Goal: Ask a question

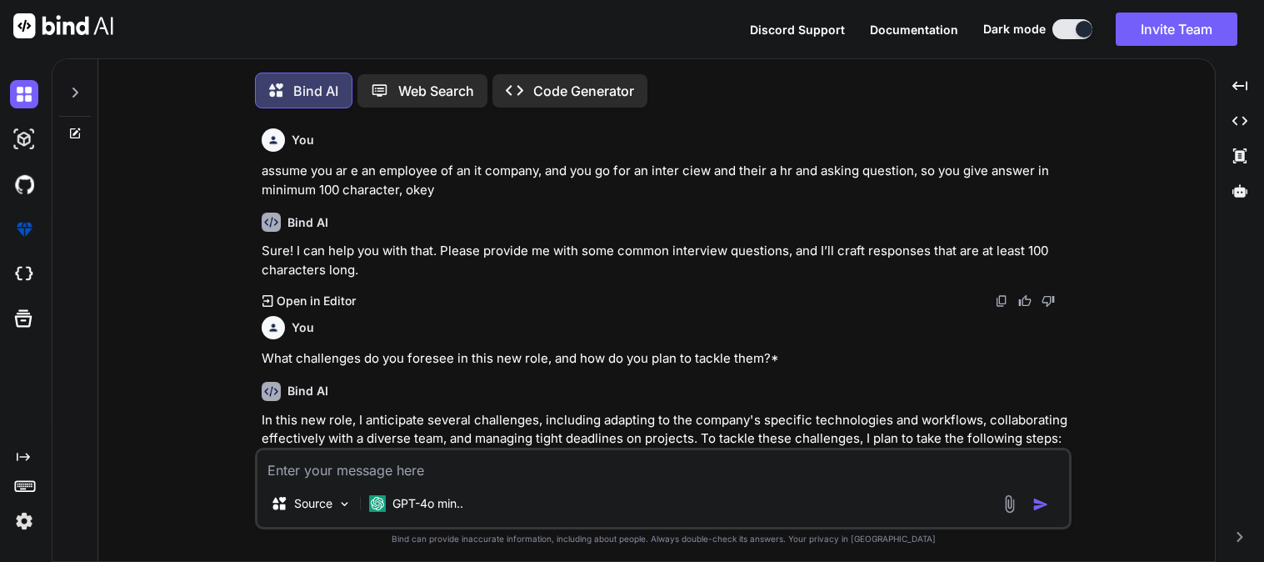
click at [473, 453] on textarea at bounding box center [664, 465] width 812 height 30
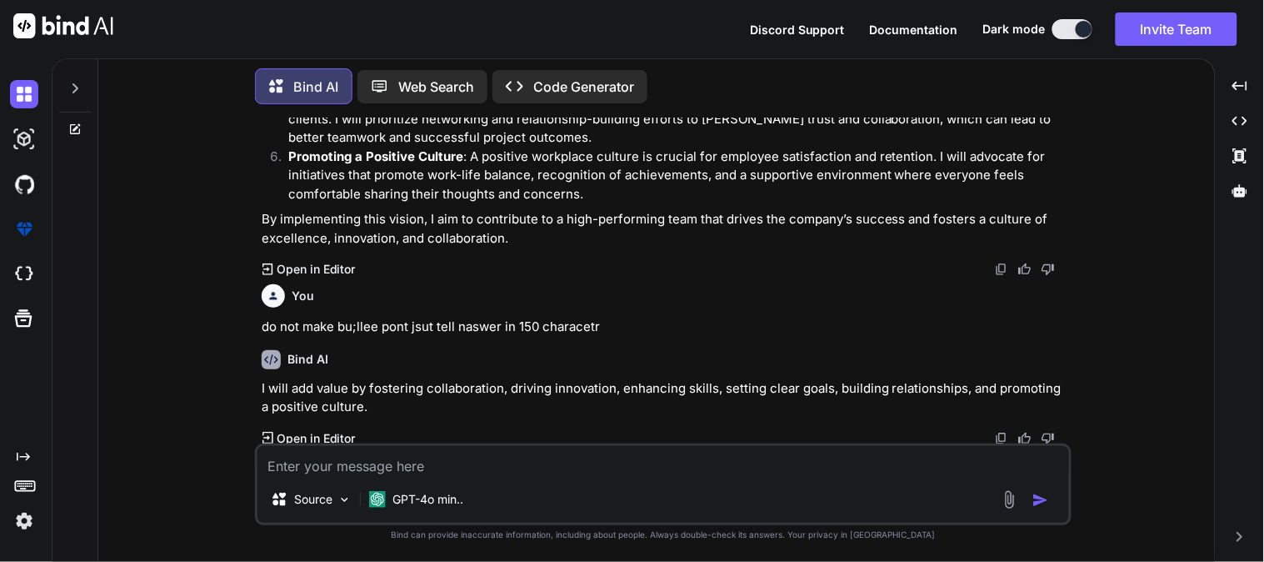
type textarea "Which Databricks workspace component allows collaboration with notebooks, repos…"
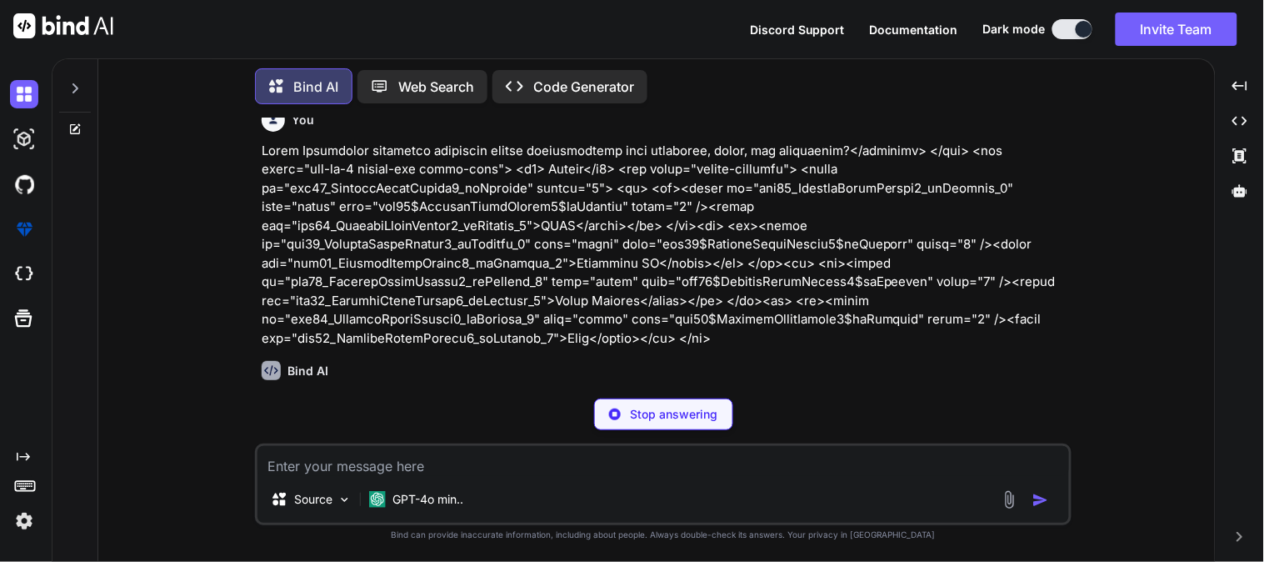
scroll to position [2589, 0]
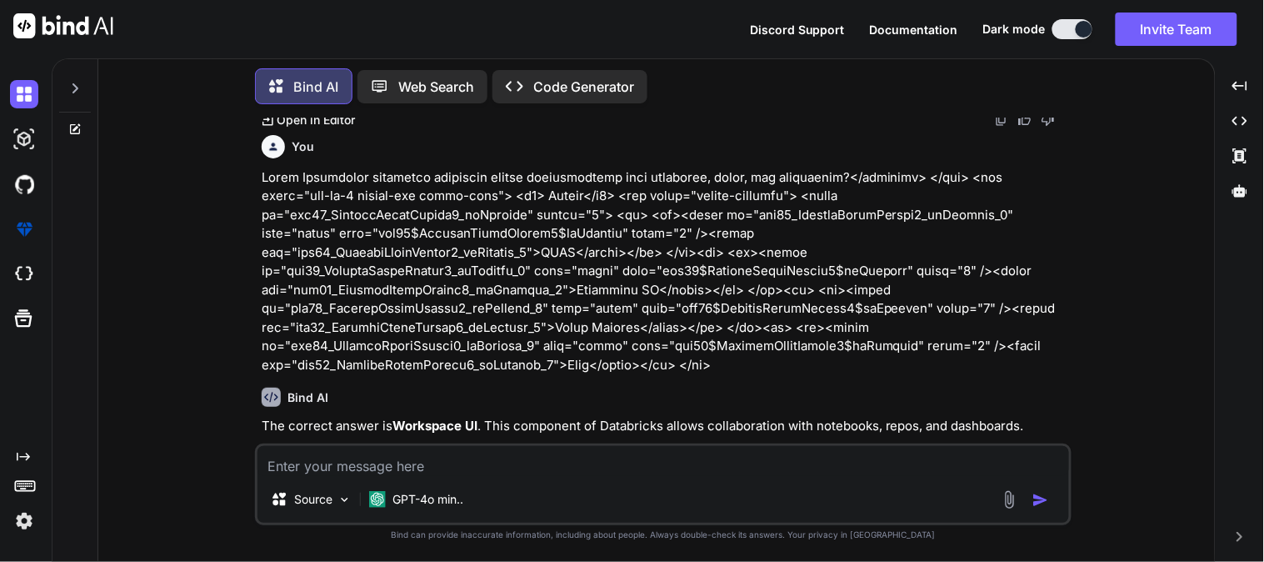
click at [498, 465] on textarea at bounding box center [664, 461] width 812 height 30
paste textarea "Lore ipsu d Sitametcon “adi” elitseddo?</eiusmodt> </inc> <utl etdol="mag-al-9 …"
type textarea "Lore ipsu d Sitametcon “adi” elitseddo?</eiusmodt> </inc> <utl etdol="mag-al-9 …"
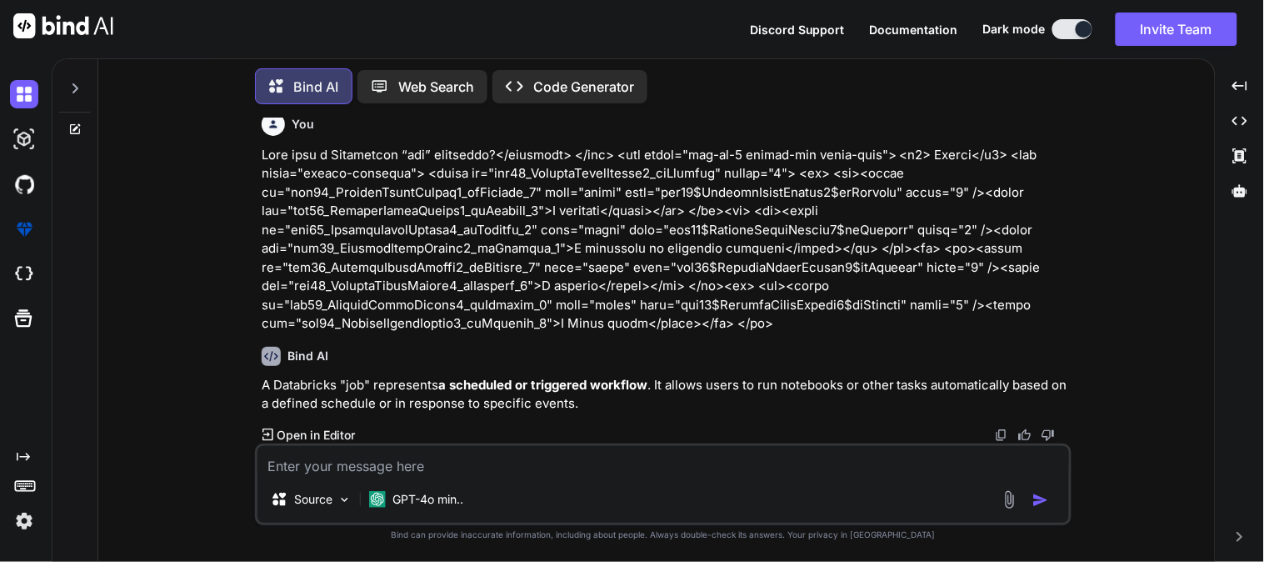
scroll to position [2927, 0]
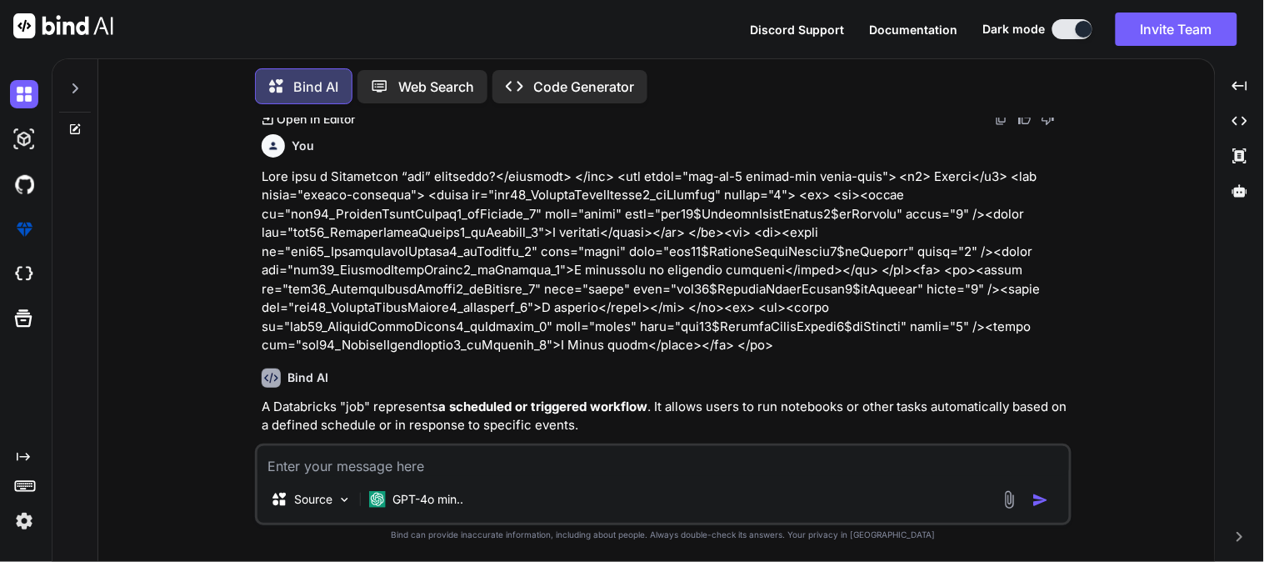
click at [429, 462] on textarea at bounding box center [664, 461] width 812 height 30
paste textarea "Lo Ipsumdolor SIT, ametc adipisc el sedd ei tempor i Utlab etdol?</magnaali> </…"
type textarea "Lo Ipsumdolor SIT, ametc adipisc el sedd ei tempor i Utlab etdol?</magnaali> </…"
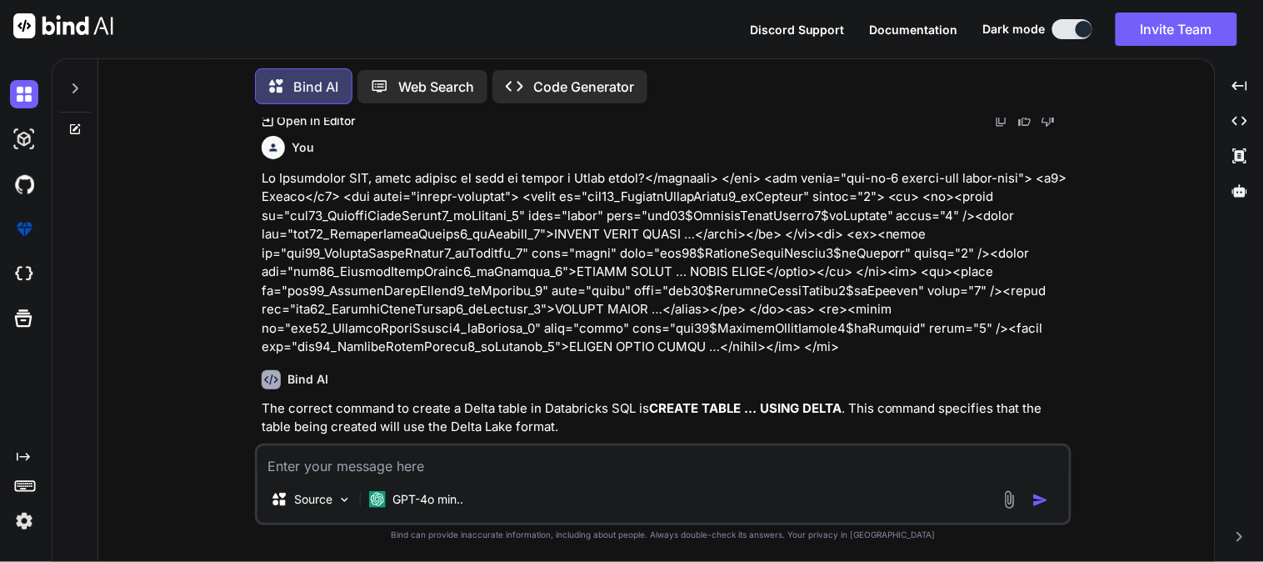
scroll to position [3264, 0]
click at [468, 461] on textarea at bounding box center [664, 461] width 812 height 30
paste textarea "Which library is pre-installed in Databricks for data manipulation?</textarea> …"
type textarea "Which library is pre-installed in Databricks for data manipulation?</textarea> …"
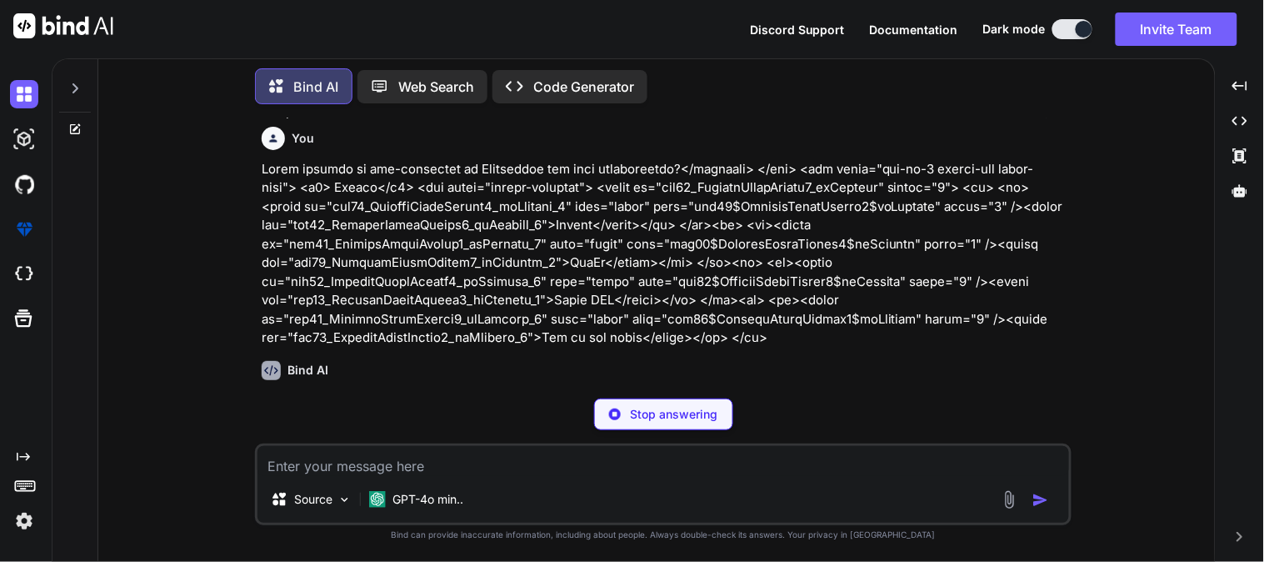
scroll to position [3601, 0]
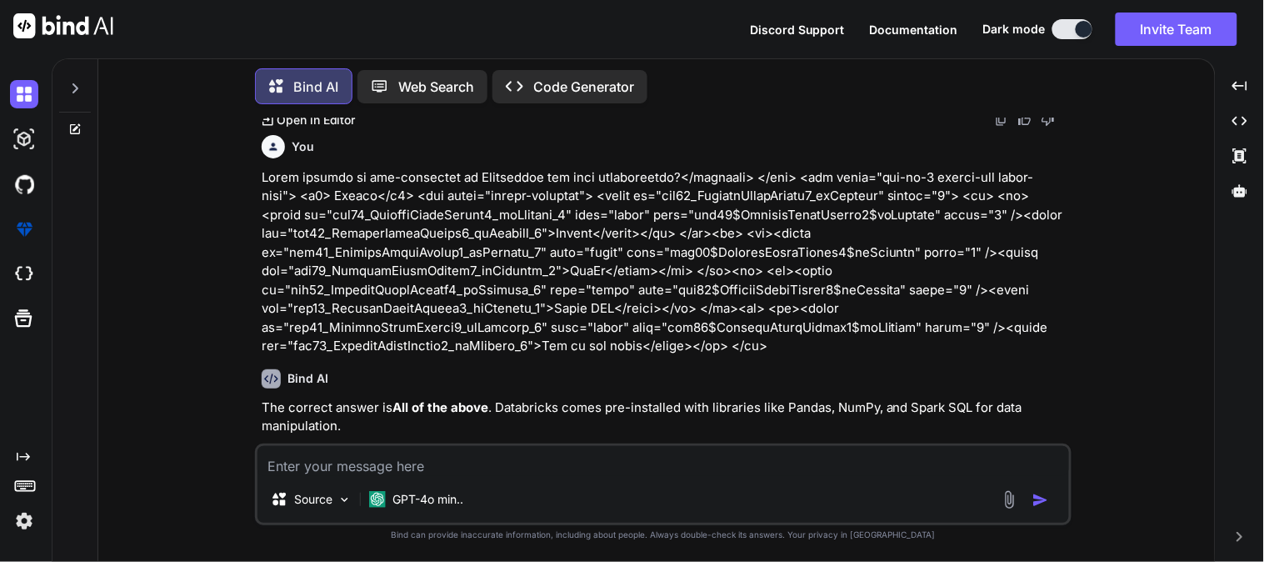
click at [453, 448] on textarea at bounding box center [664, 461] width 812 height 30
paste textarea "<textarea name="ctl00$ContentPlaceHolder1$lblQuestion" rows="2" cols="20" reado…"
type textarea "<textarea name="ctl00$ContentPlaceHolder1$lblQuestion" rows="2" cols="20" reado…"
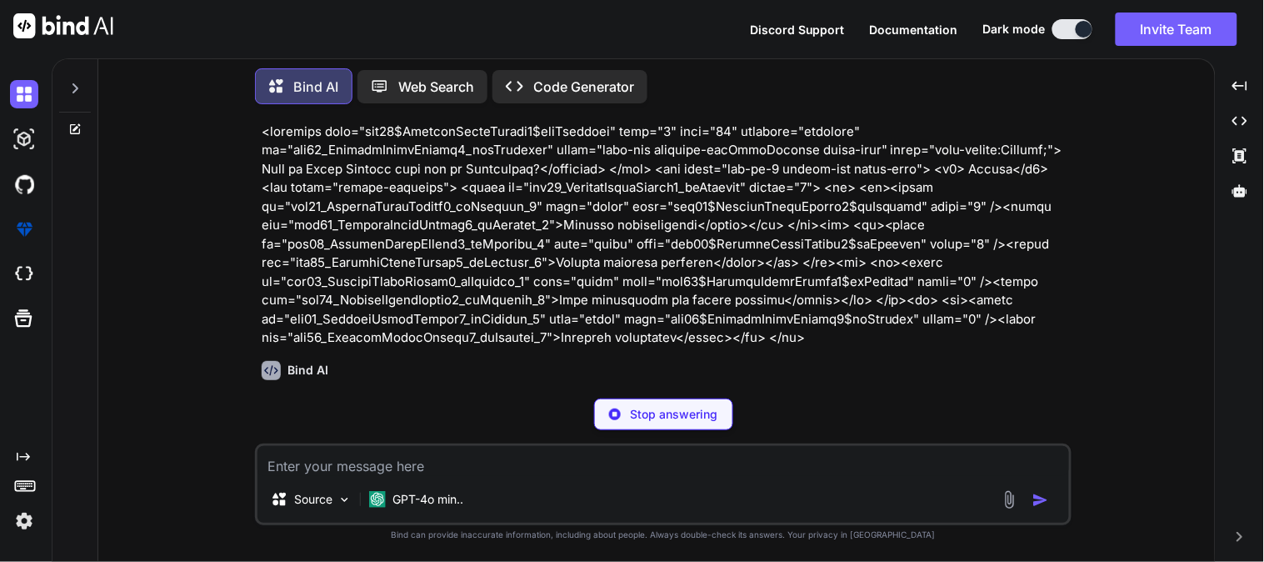
scroll to position [3976, 0]
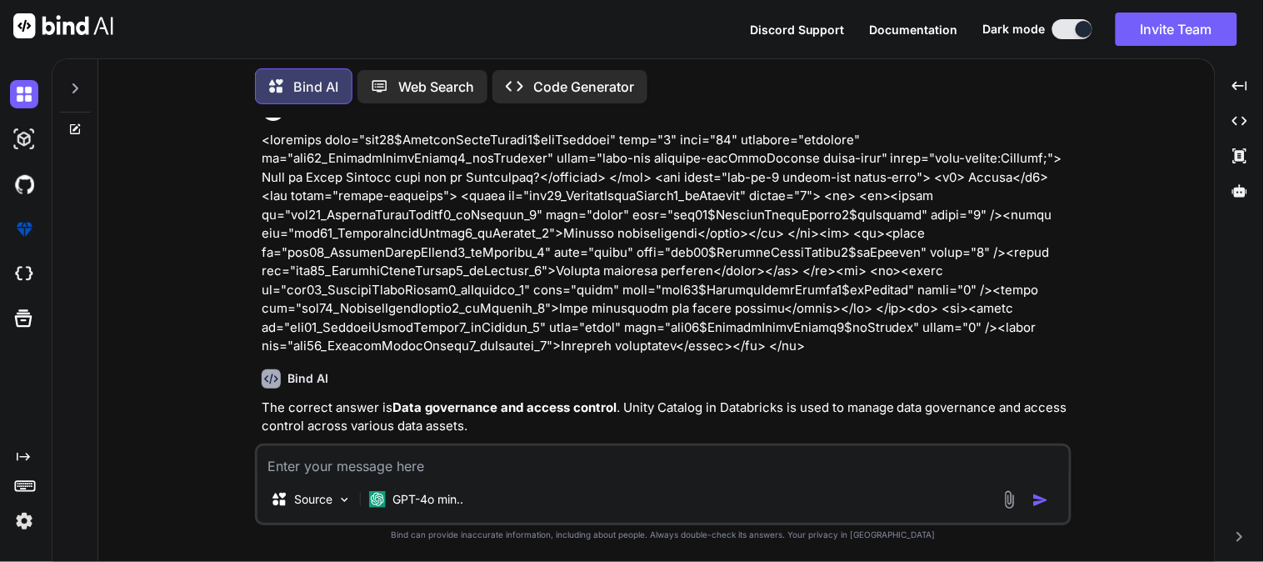
click at [463, 453] on textarea at bounding box center [664, 461] width 812 height 30
paste textarea "Which role manages access permissions in Unity Catalog?</textarea> </div> <div …"
type textarea "Which role manages access permissions in Unity Catalog?</textarea> </div> <div …"
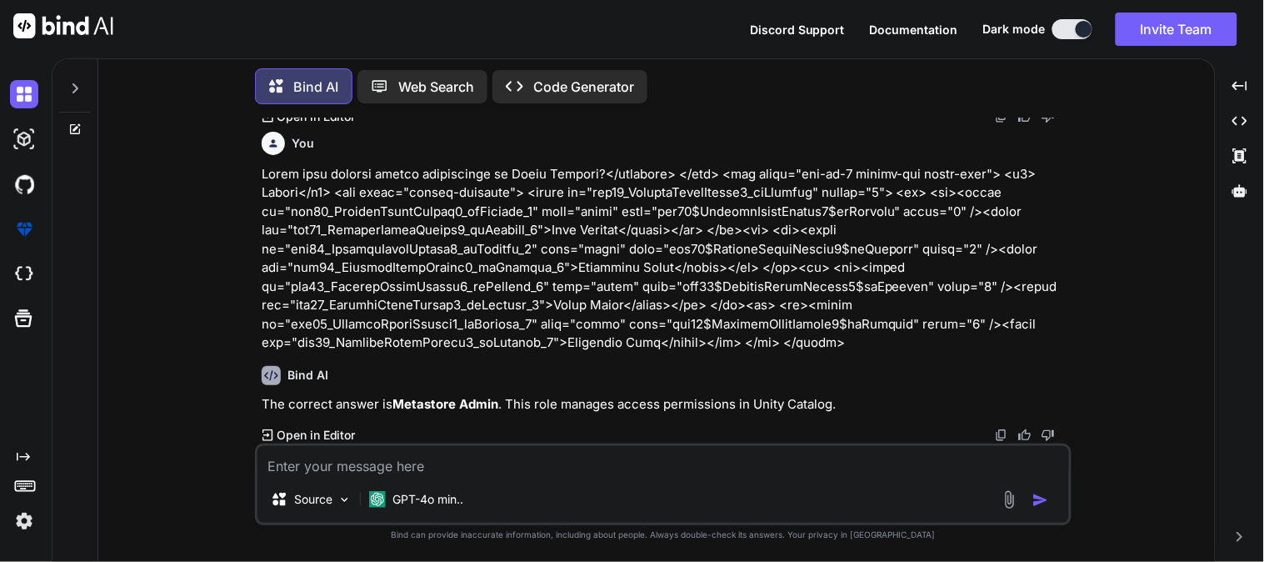
scroll to position [4295, 0]
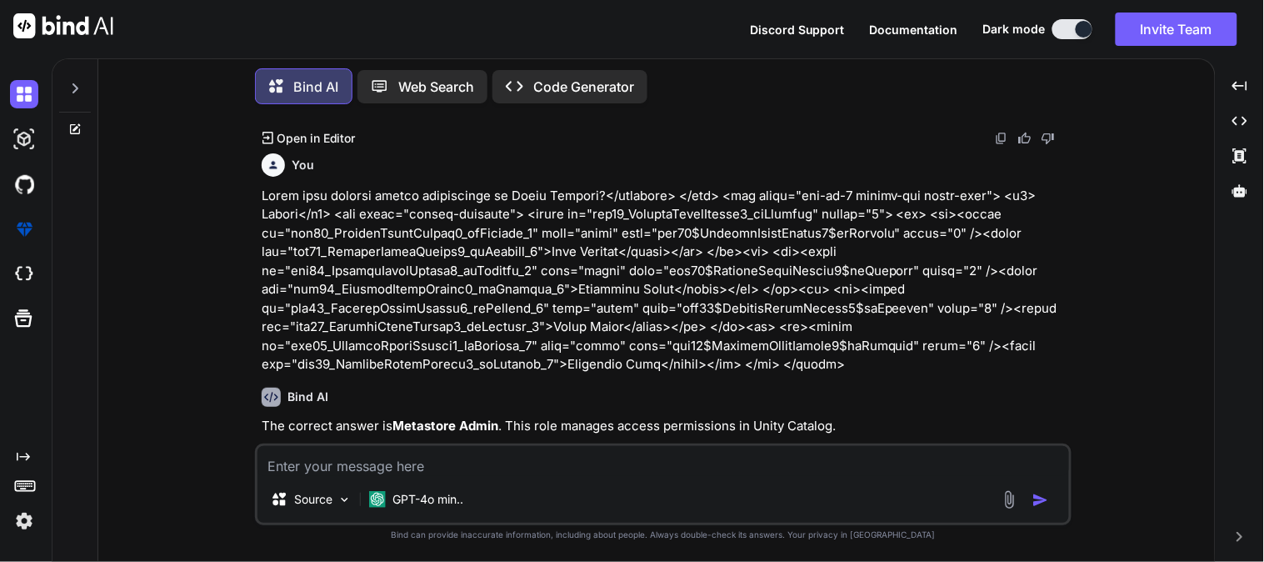
click at [496, 463] on textarea at bounding box center [664, 461] width 812 height 30
paste textarea "<textarea name="ctl00$ContentPlaceHolder1$lblQuestion" rows="2" cols="20" reado…"
type textarea "<textarea name="ctl00$ContentPlaceHolder1$lblQuestion" rows="2" cols="20" reado…"
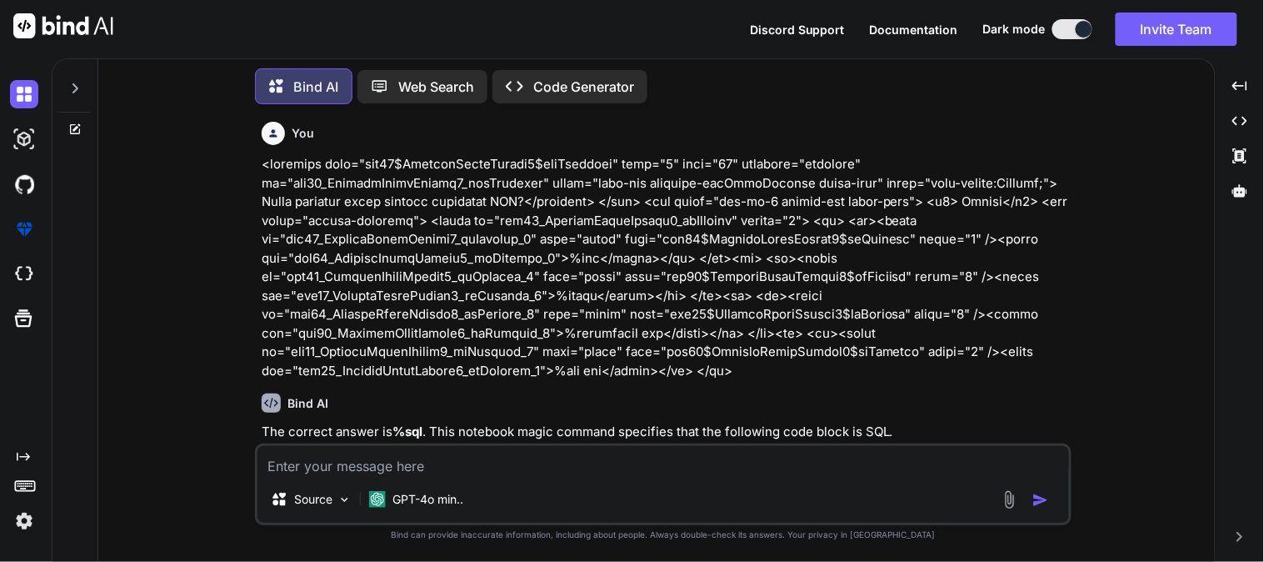
scroll to position [4651, 0]
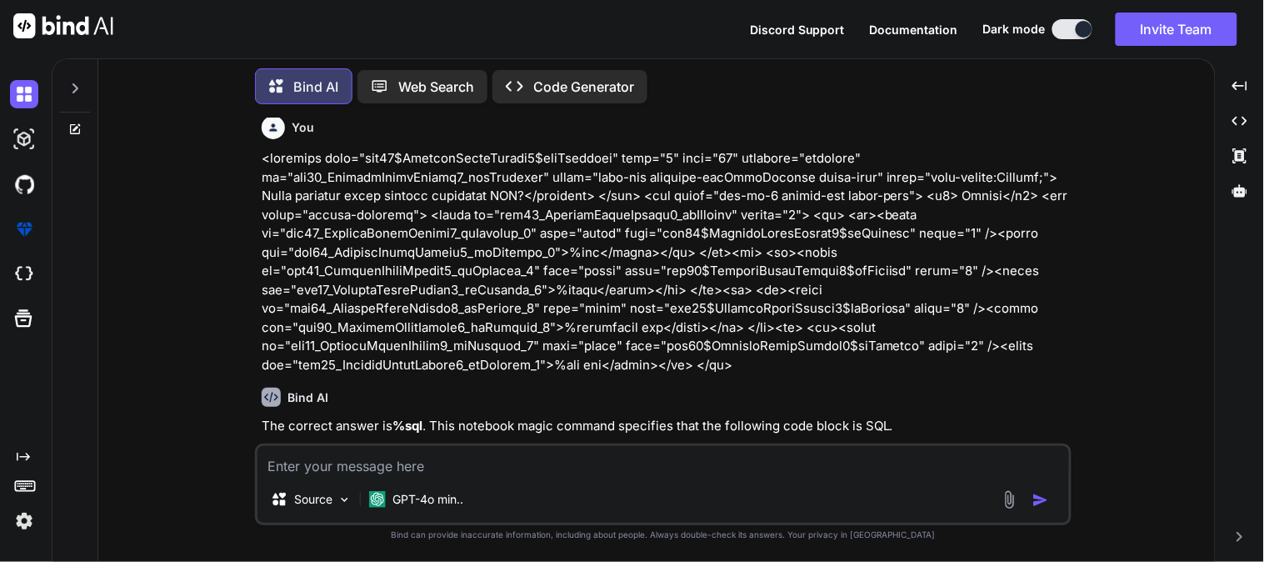
click at [701, 471] on textarea at bounding box center [664, 461] width 812 height 30
paste textarea "Which language is not natively supported in Databricks notebooks?</textarea> </…"
type textarea "Which language is not natively supported in Databricks notebooks?</textarea> </…"
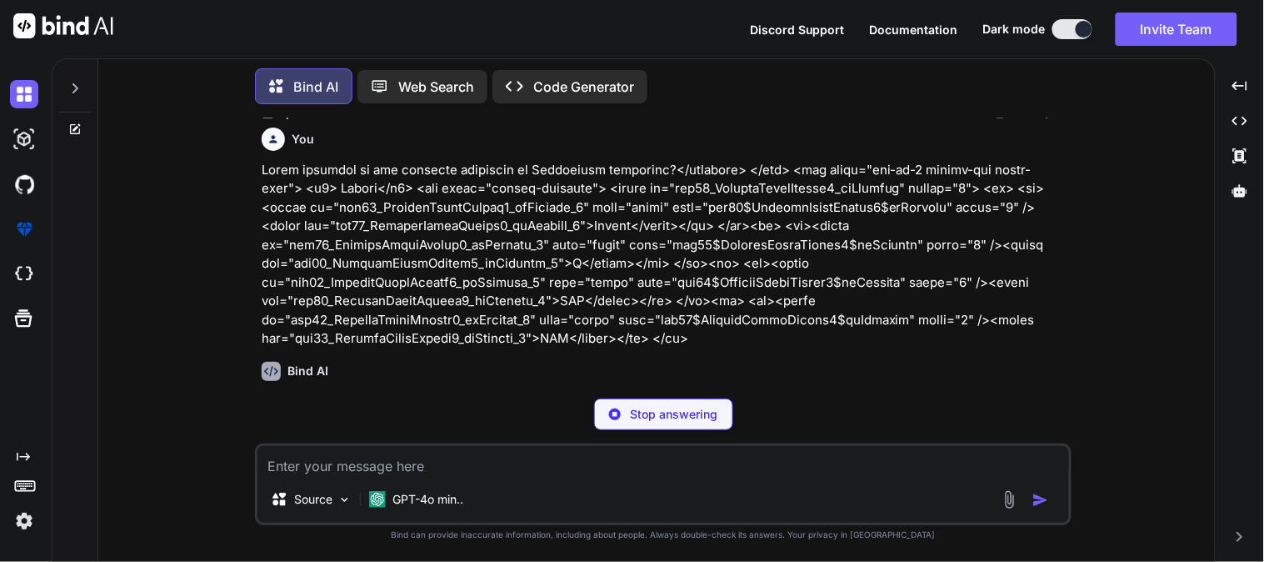
scroll to position [4970, 0]
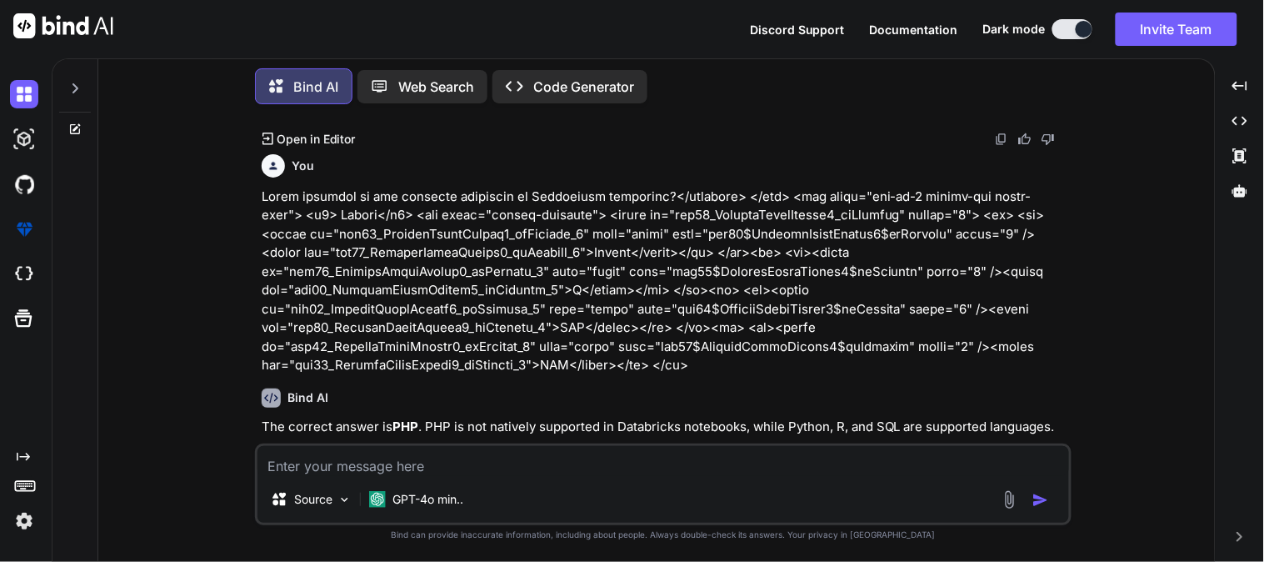
click at [532, 469] on textarea at bounding box center [664, 461] width 812 height 30
paste textarea "What is the primary function of Databricks Repos?</textarea> </div> <div class=…"
type textarea "What is the primary function of Databricks Repos?</textarea> </div> <div class=…"
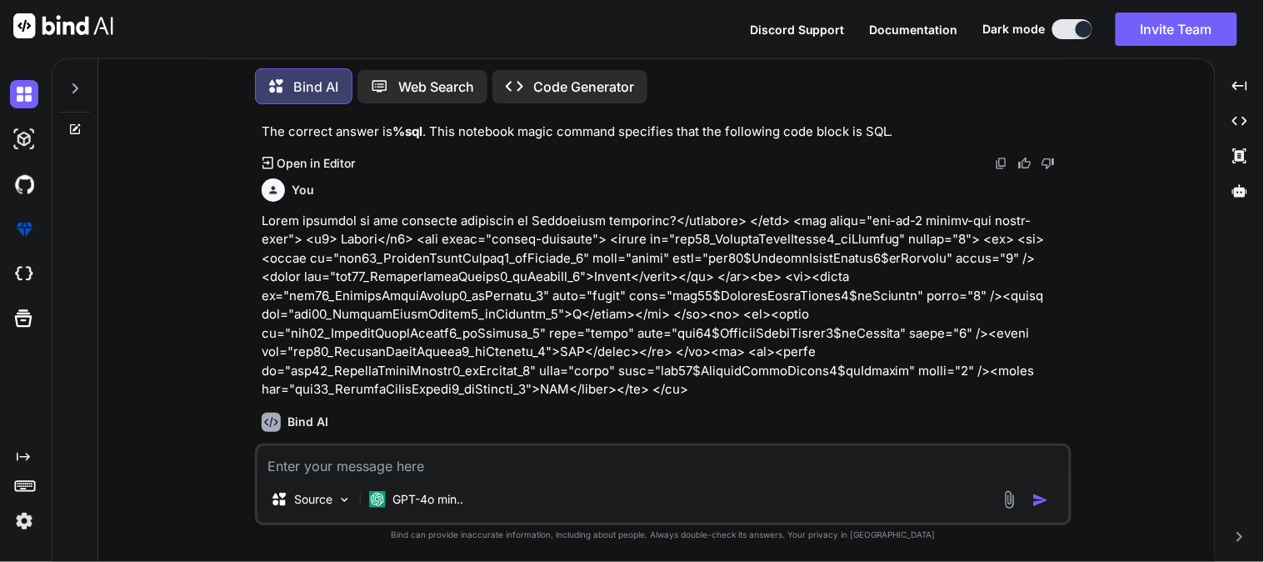
scroll to position [5315, 0]
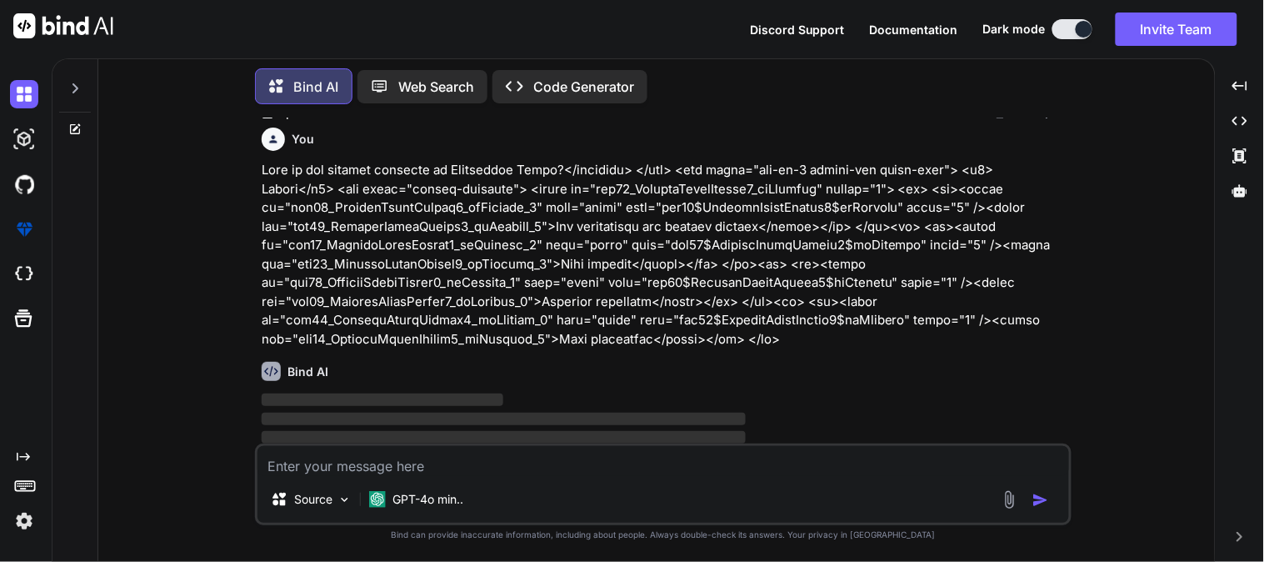
click at [560, 391] on p "‌" at bounding box center [665, 400] width 807 height 19
click at [421, 497] on p "GPT-4o min.." at bounding box center [428, 499] width 71 height 17
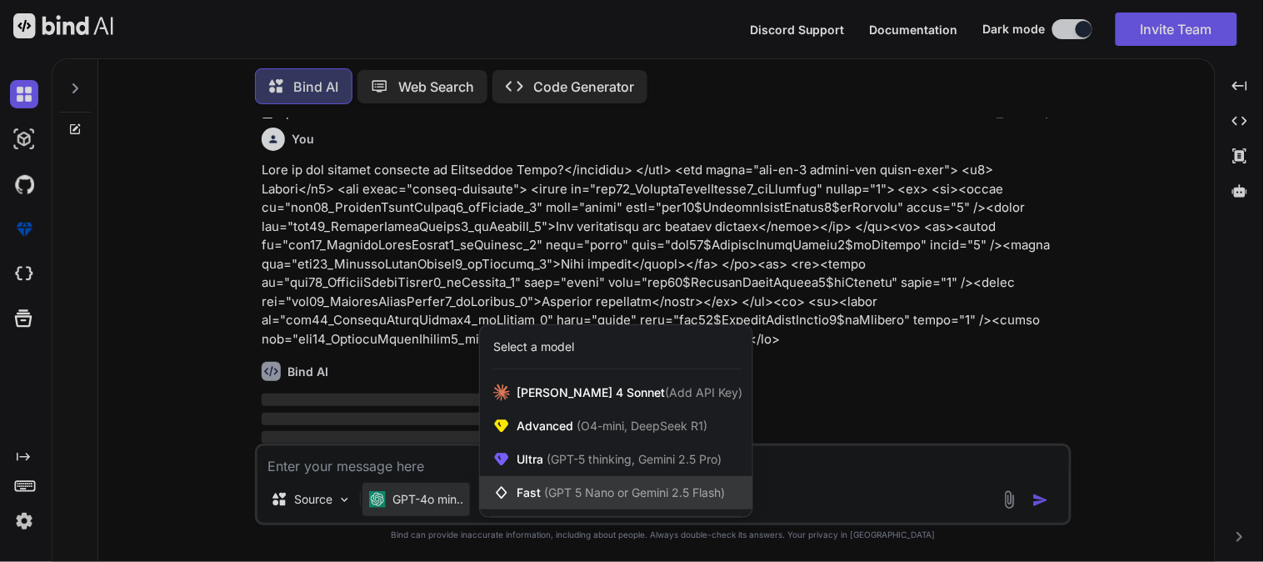
click at [550, 494] on span "(GPT 5 Nano or Gemini 2.5 Flash)" at bounding box center [634, 492] width 181 height 14
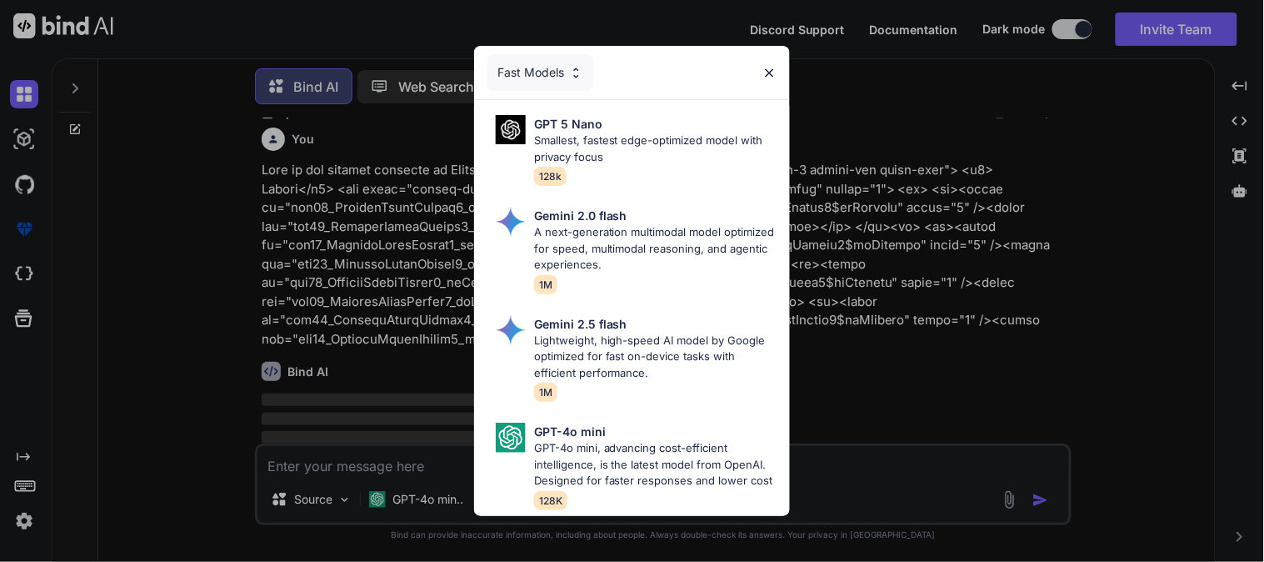
click at [769, 66] on img at bounding box center [770, 73] width 14 height 14
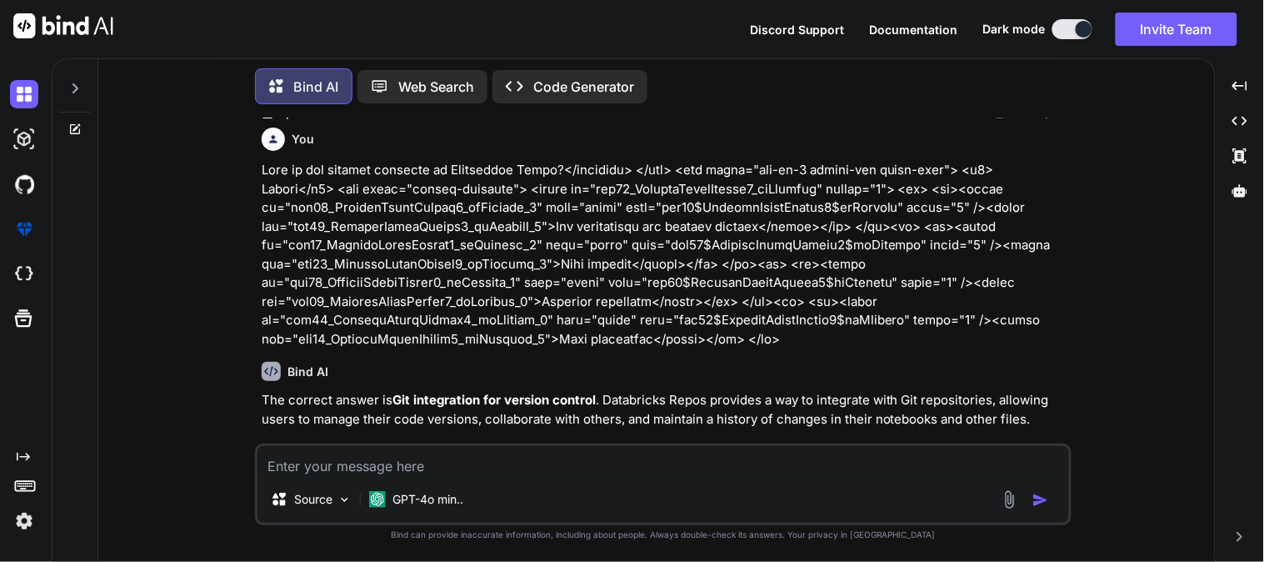
scroll to position [5307, 0]
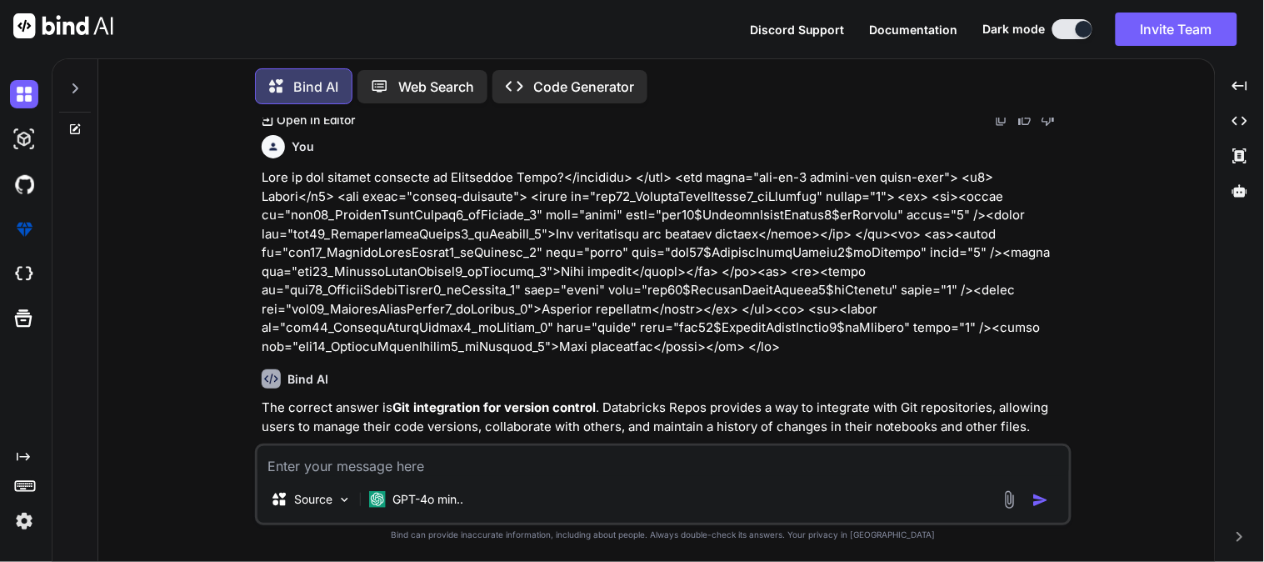
click at [376, 463] on textarea at bounding box center [664, 461] width 812 height 30
paste textarea "Which data format is optimized by Delta Lake for streaming and batch workloads?…"
type textarea "Which data format is optimized by Delta Lake for streaming and batch workloads?…"
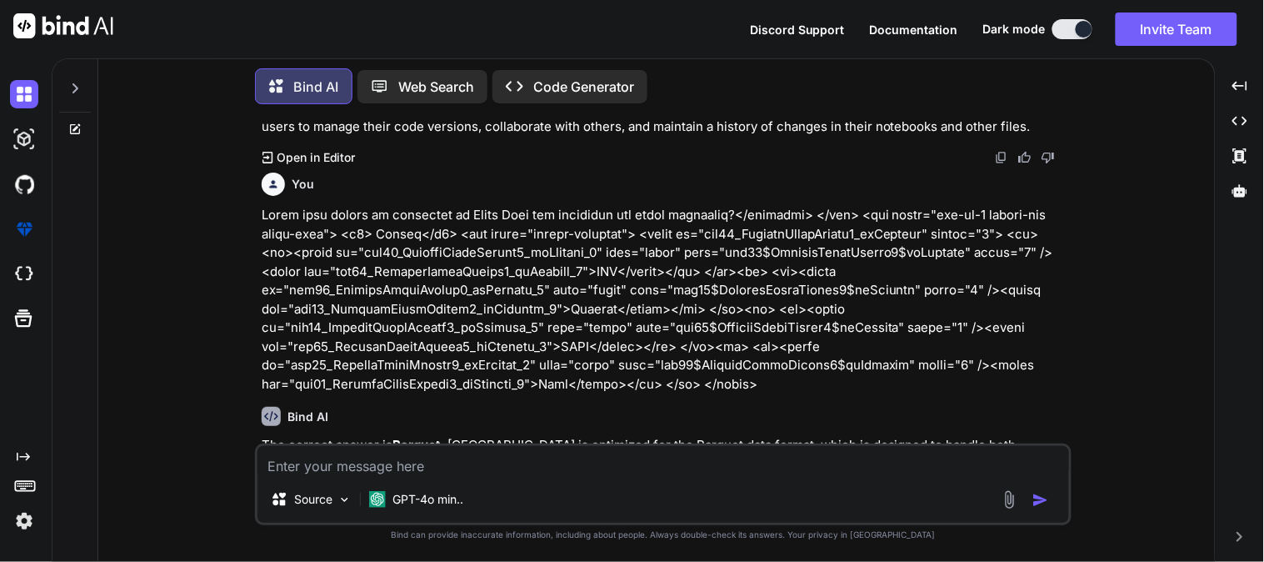
scroll to position [5664, 0]
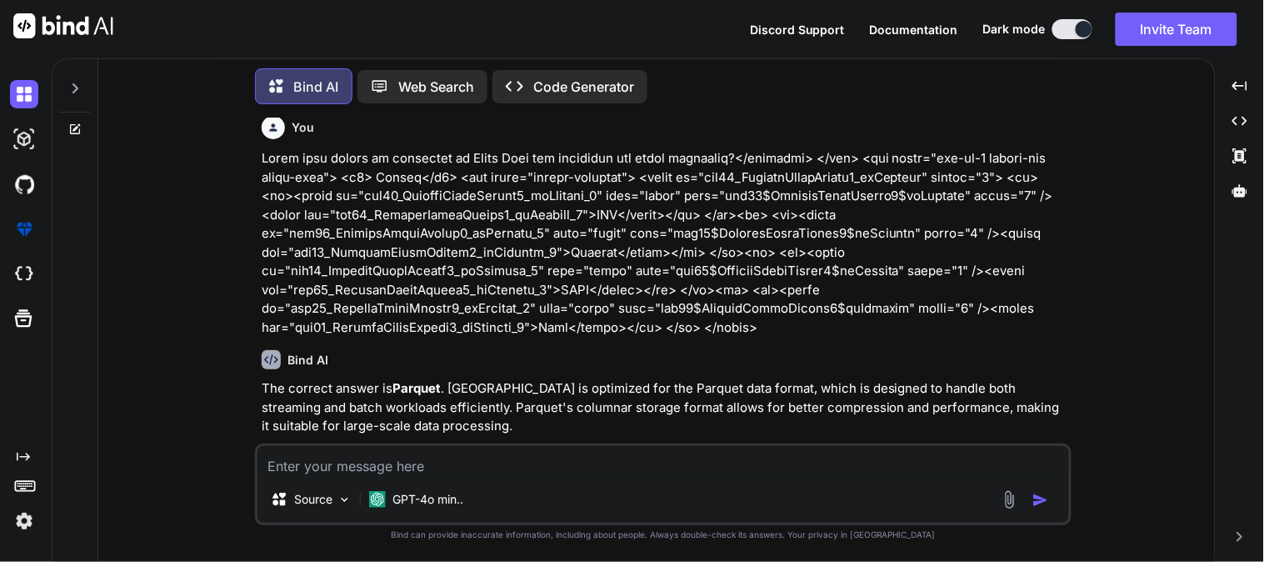
click at [389, 459] on textarea at bounding box center [664, 461] width 812 height 30
paste textarea "Lo Ipsumdolor, sita co adi elitsed do “Eius Temporincid” utlabore?</etdolore> <…"
type textarea "Lo Ipsumdolor, sita co adi elitsed do “Eius Temporincid” utlabore?</etdolore> <…"
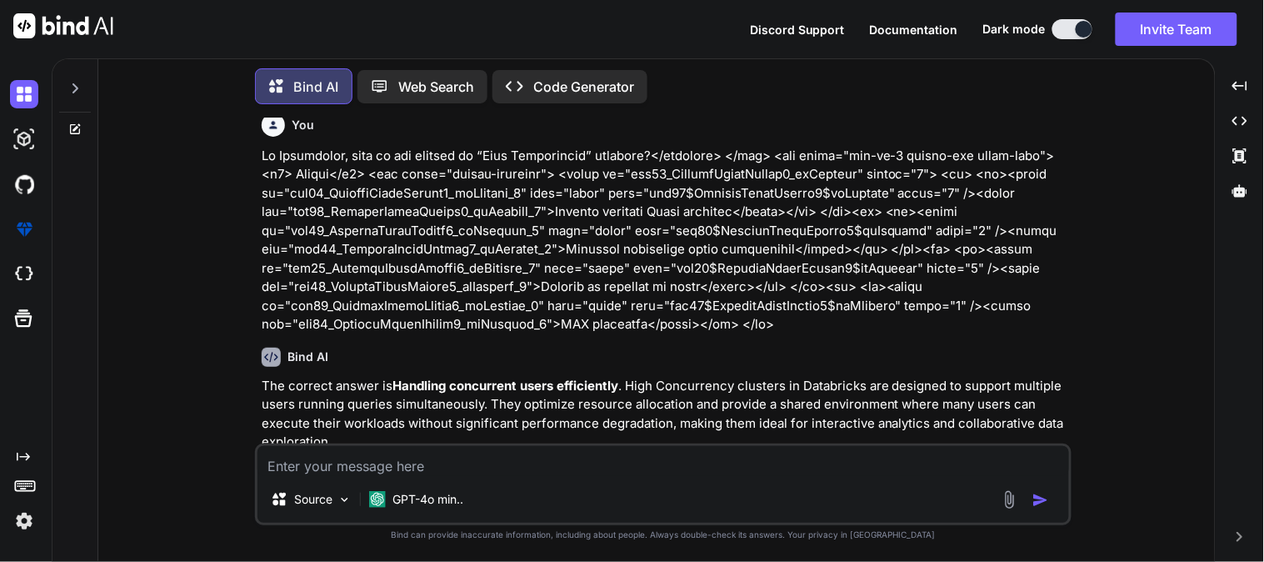
scroll to position [6039, 0]
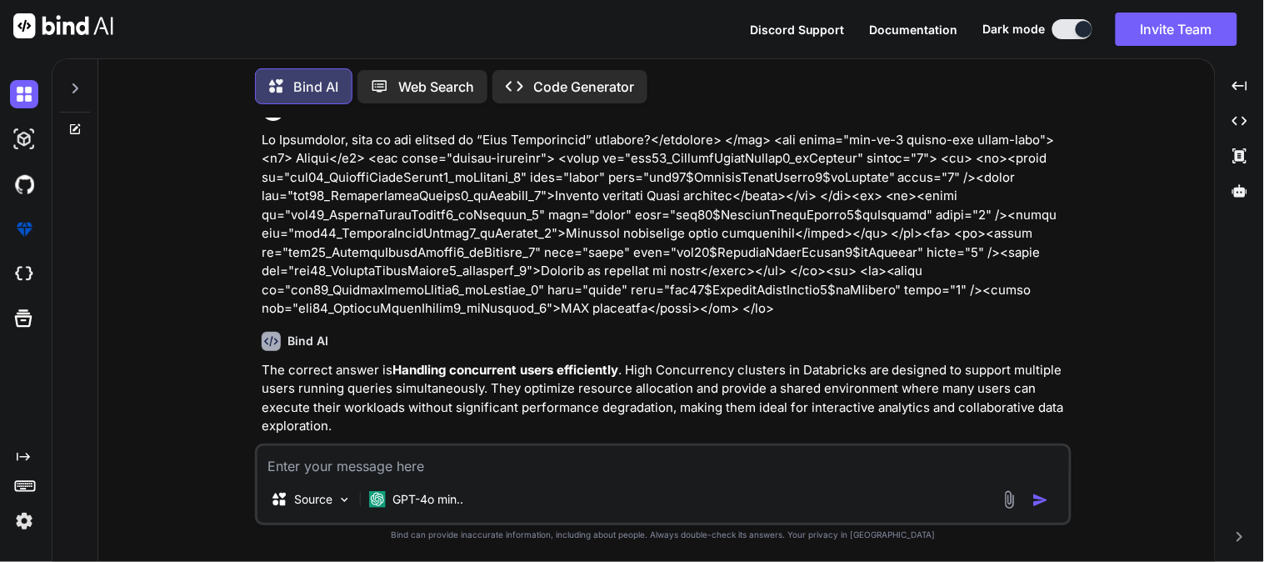
click at [407, 462] on textarea at bounding box center [664, 461] width 812 height 30
paste textarea "<textarea name="ctl00$ContentPlaceHolder1$lblQuestion" rows="2" cols="20" reado…"
type textarea "<textarea name="ctl00$ContentPlaceHolder1$lblQuestion" rows="2" cols="20" reado…"
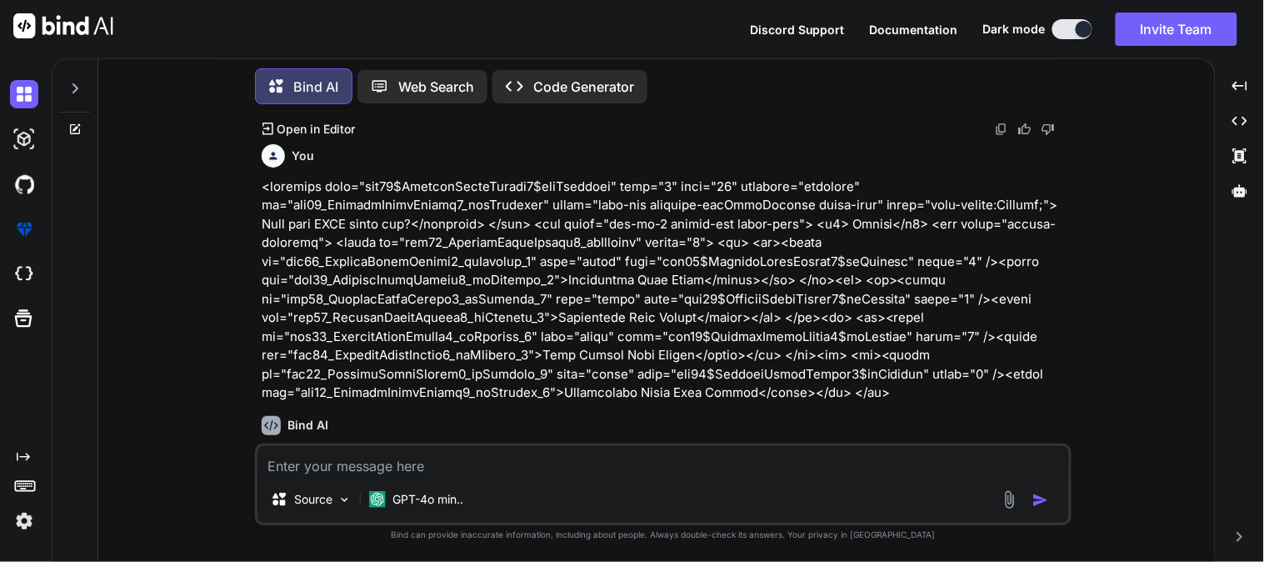
scroll to position [6413, 0]
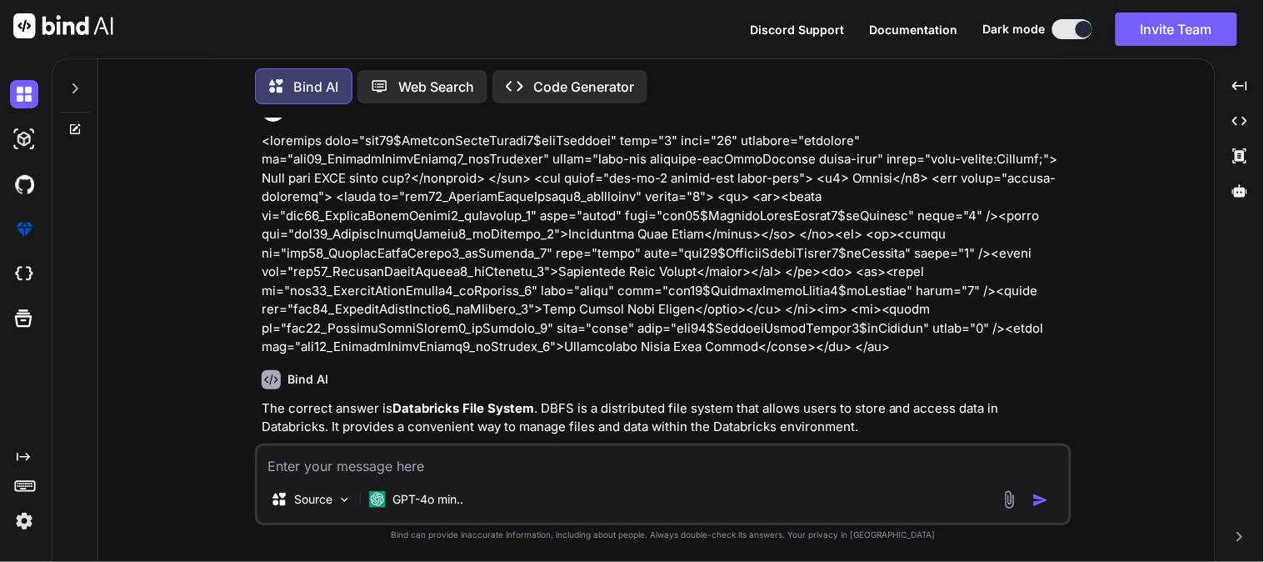
click at [396, 453] on textarea at bounding box center [664, 461] width 812 height 30
paste textarea "<textarea name="ctl00$ContentPlaceHolder1$lblQuestion" rows="2" cols="20" reado…"
type textarea "<textarea name="ctl00$ContentPlaceHolder1$lblQuestion" rows="2" cols="20" reado…"
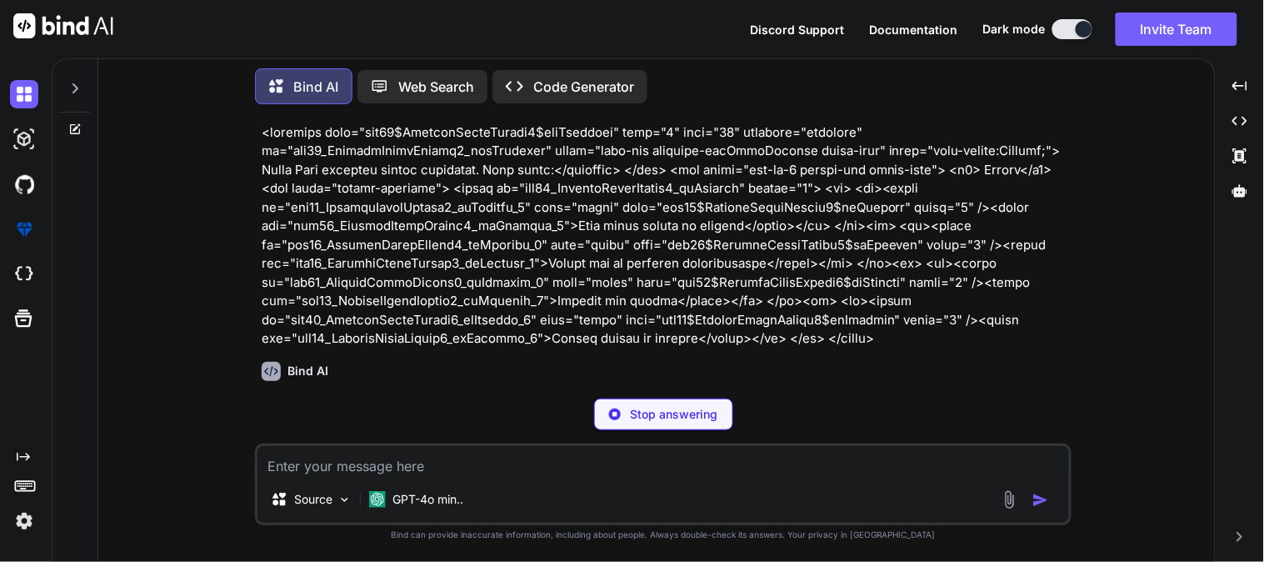
scroll to position [6796, 0]
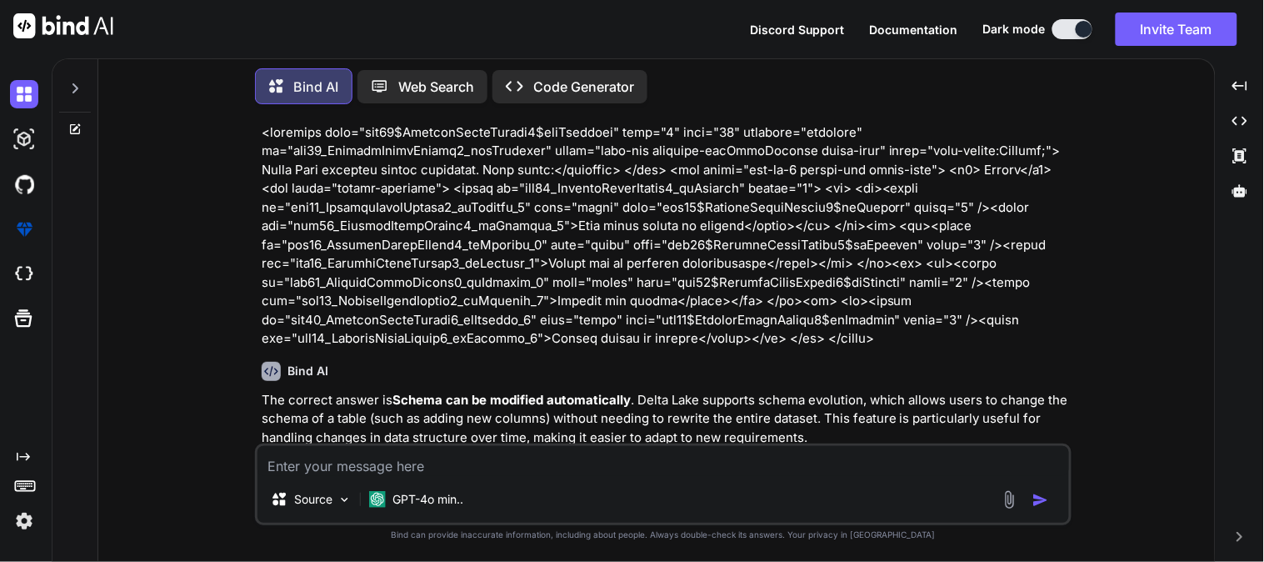
paste textarea "Which command is used to list files in DBFS?</textarea> </div> <div class="col-…"
type textarea "Which command is used to list files in DBFS?</textarea> </div> <div class="col-…"
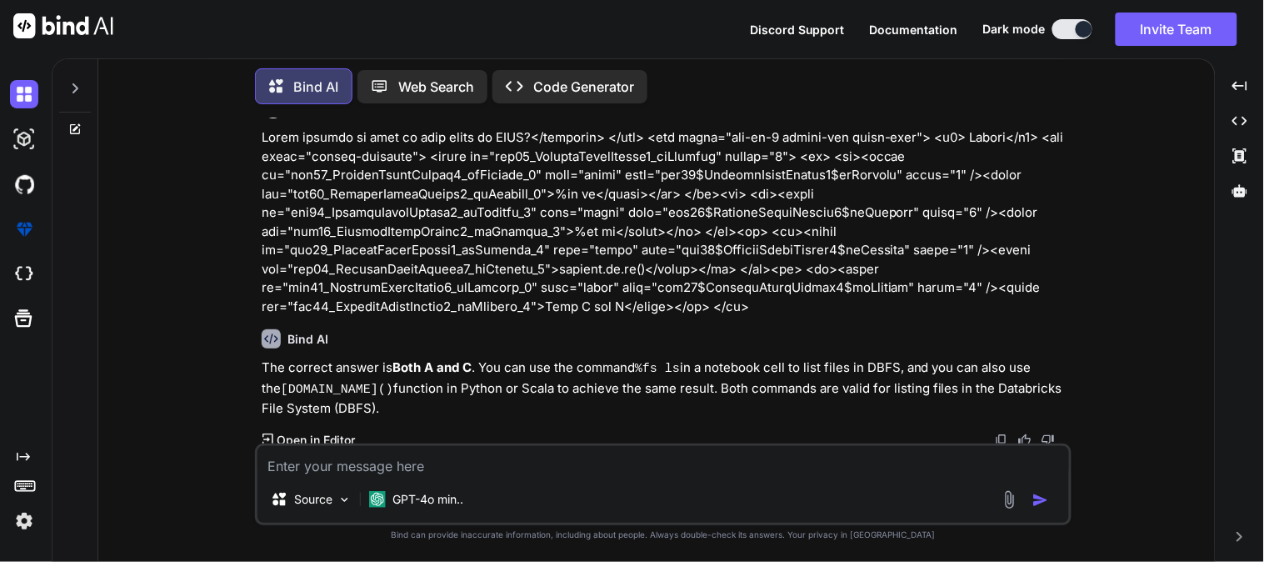
scroll to position [7165, 0]
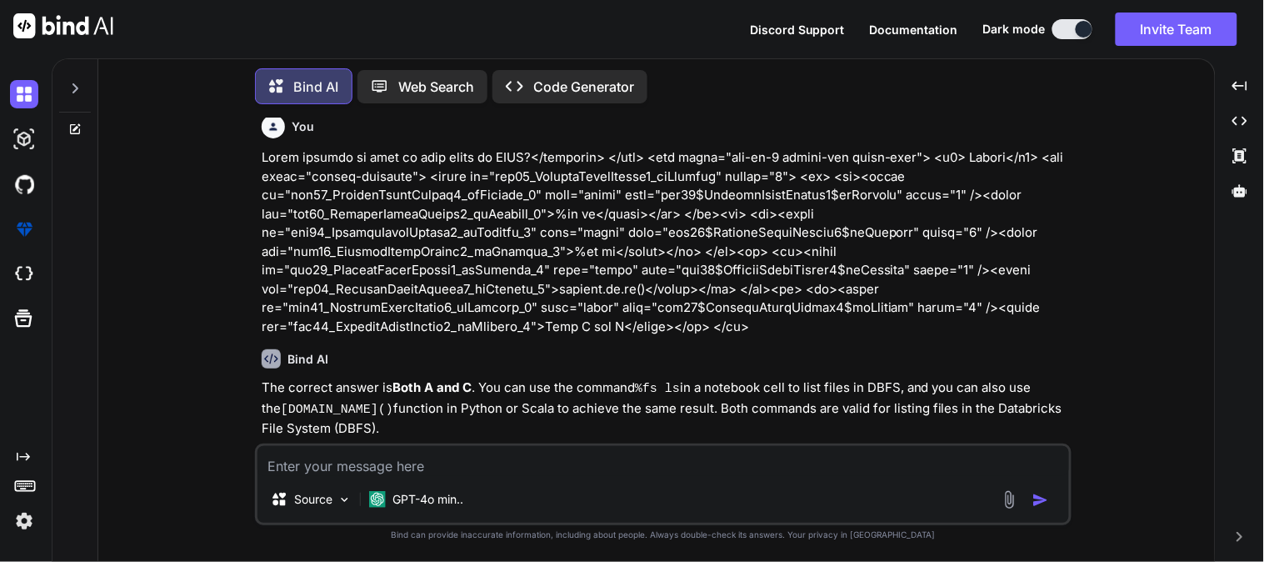
paste textarea "<textarea name="ctl00$ContentPlaceHolder1$lblQuestion" rows="2" cols="20" reado…"
type textarea "<textarea name="ctl00$ContentPlaceHolder1$lblQuestion" rows="2" cols="20" reado…"
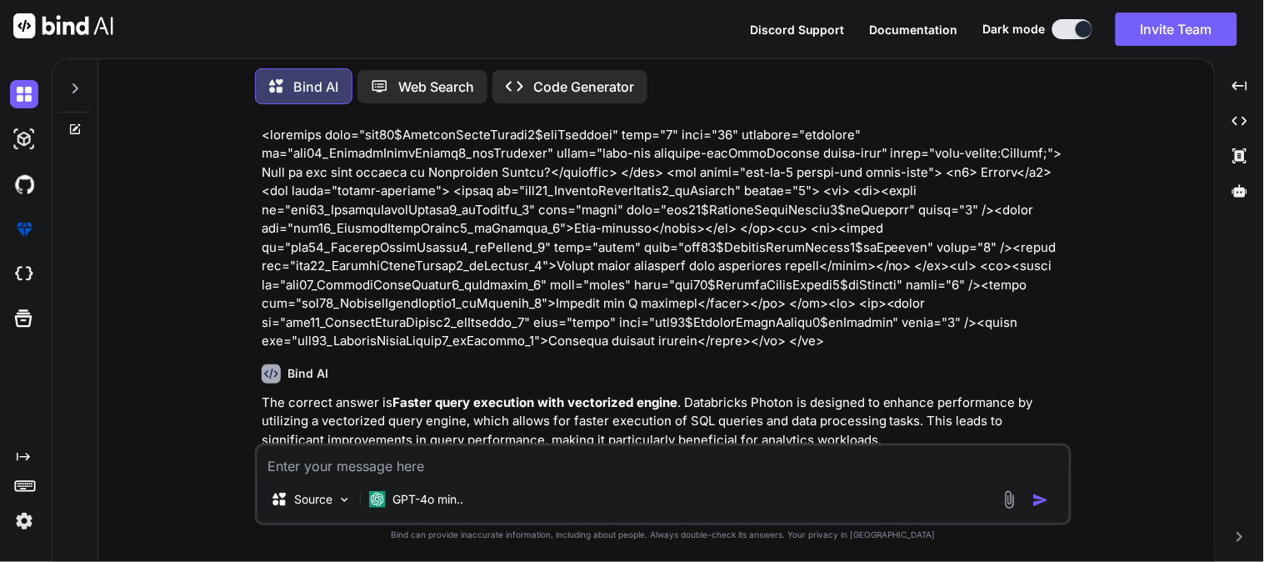
scroll to position [7560, 0]
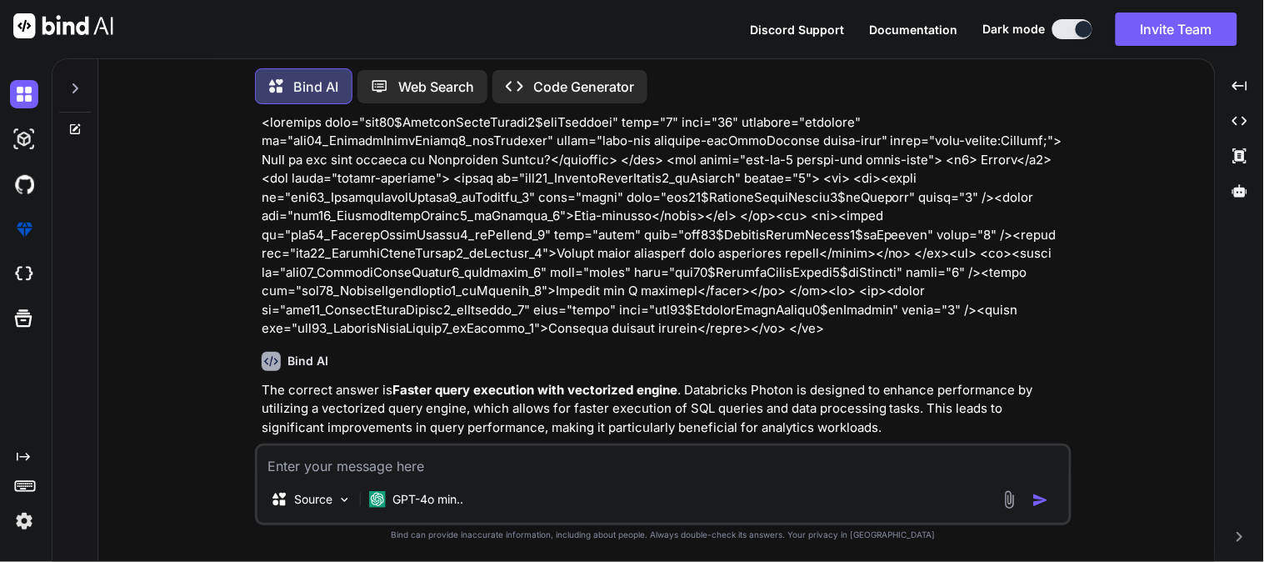
paste textarea "Which of the following is a Databricks runtime that includes popular ML librari…"
type textarea "Which of the following is a Databricks runtime that includes popular ML librari…"
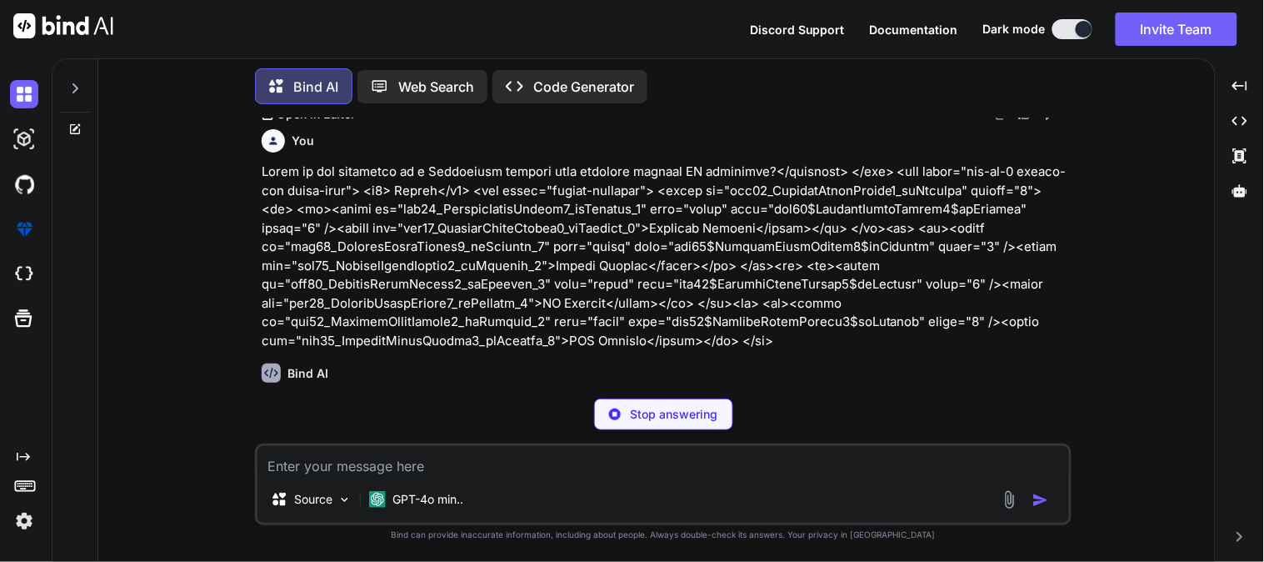
scroll to position [7897, 0]
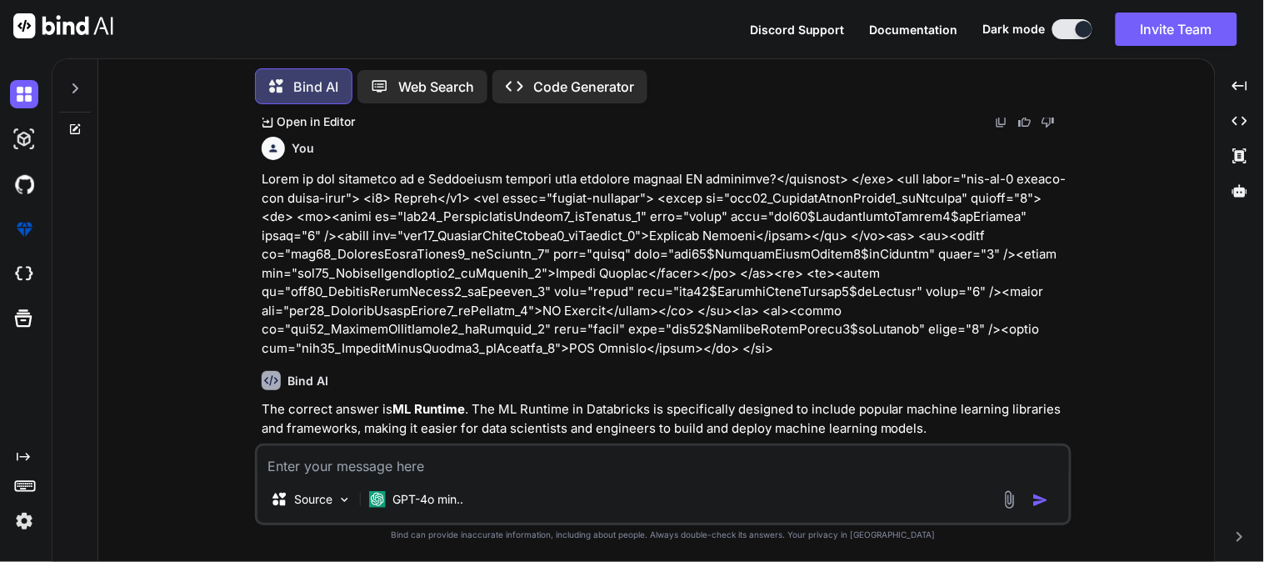
paste textarea "Databricks is primarily built on top of which open-source framework?</textarea>…"
type textarea "Databricks is primarily built on top of which open-source framework?</textarea>…"
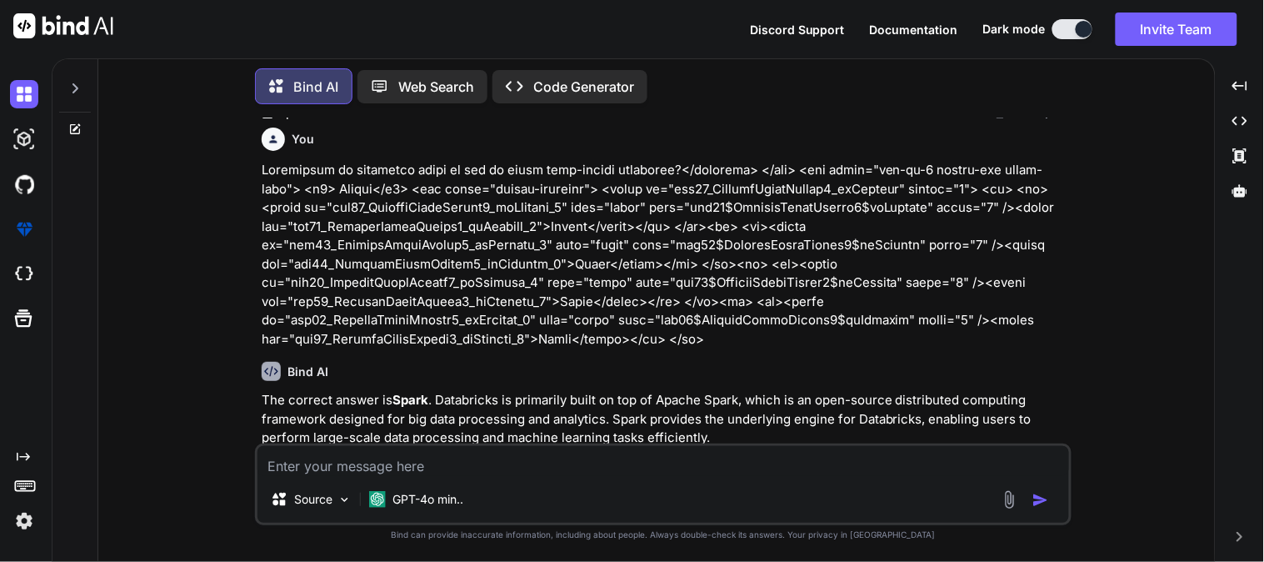
scroll to position [8253, 0]
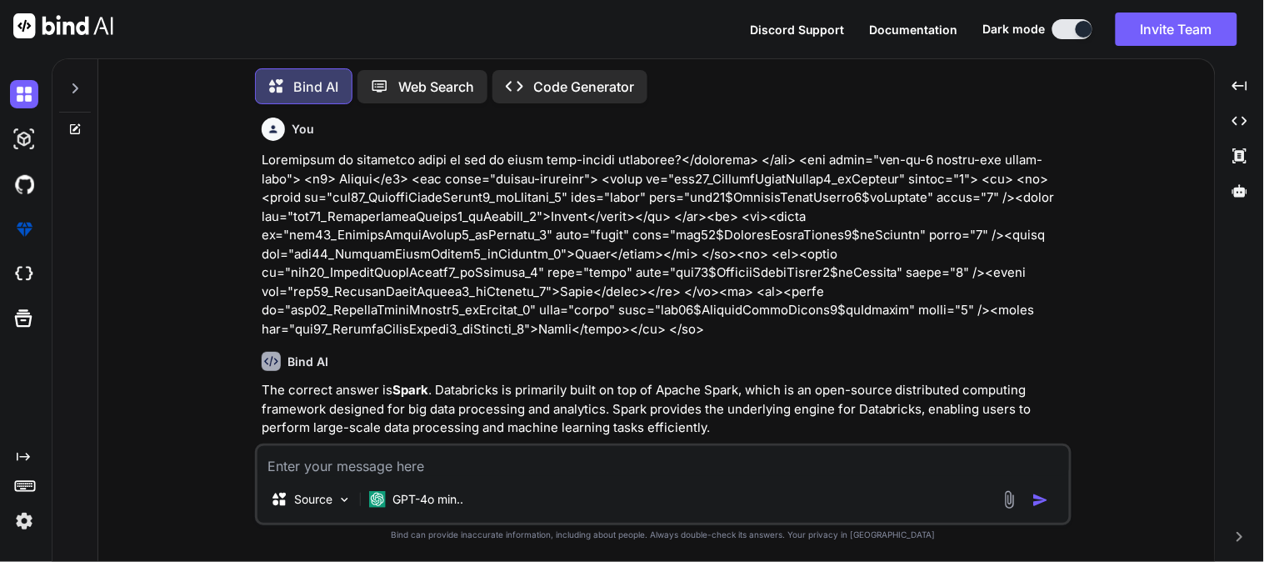
paste textarea "Which cluster type automatically scales based on workload?</textarea> </div> <d…"
type textarea "Which cluster type automatically scales based on workload?</textarea> </div> <d…"
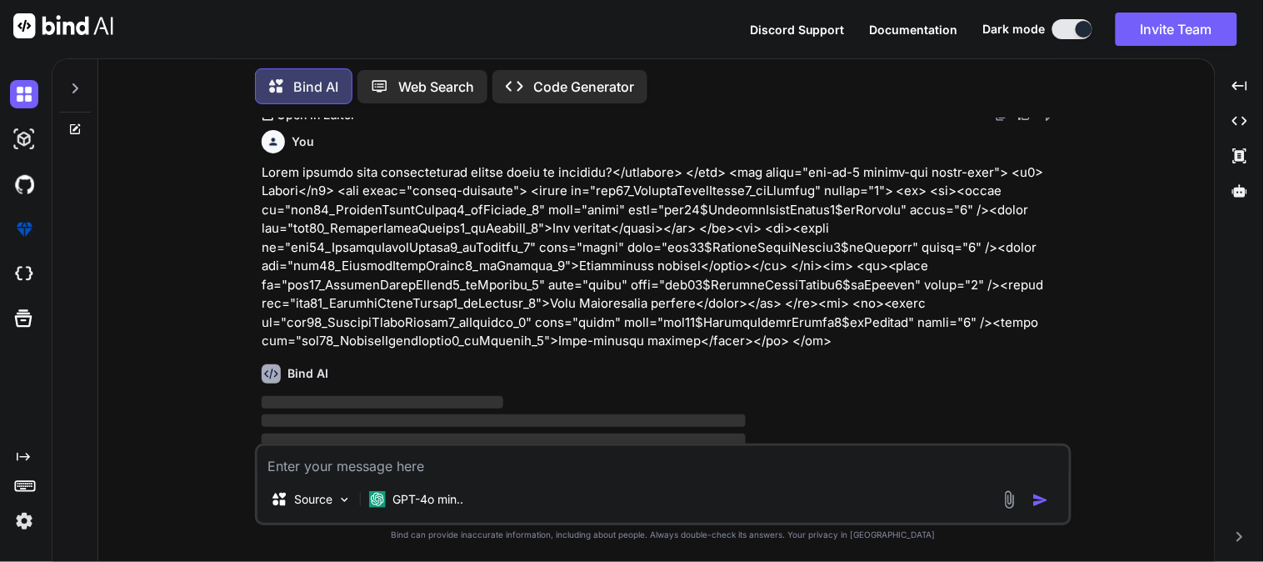
scroll to position [8597, 0]
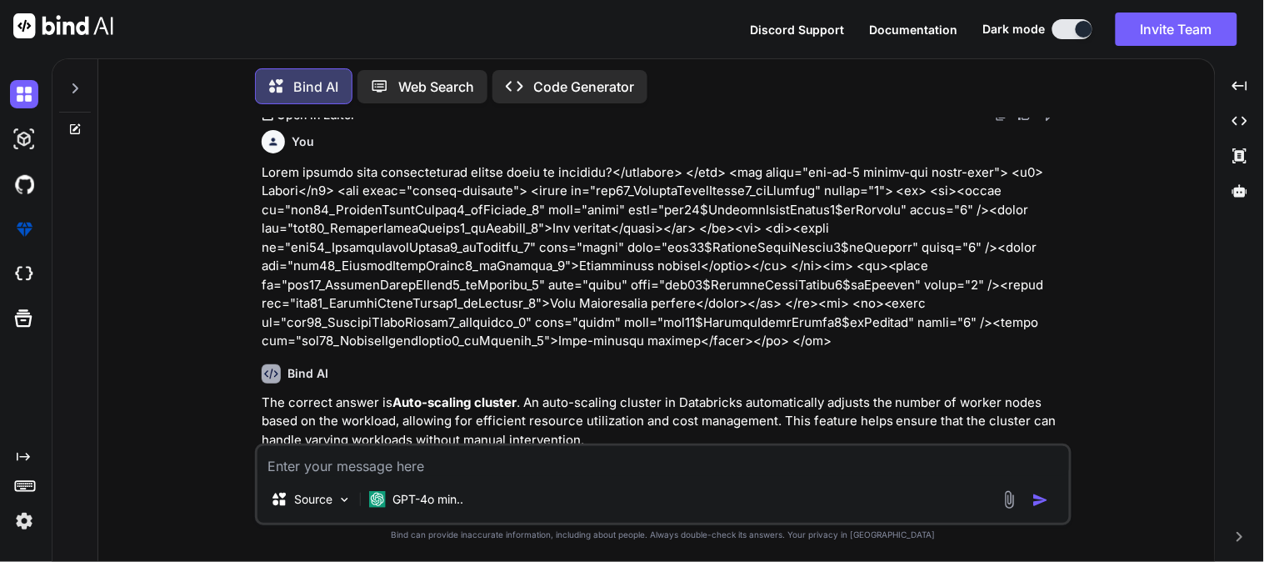
click at [360, 457] on textarea at bounding box center [664, 461] width 812 height 30
paste textarea "What is the smallest unit of compute in Databricks?</textarea> </div> <div clas…"
type textarea "What is the smallest unit of compute in Databricks?</textarea> </div> <div clas…"
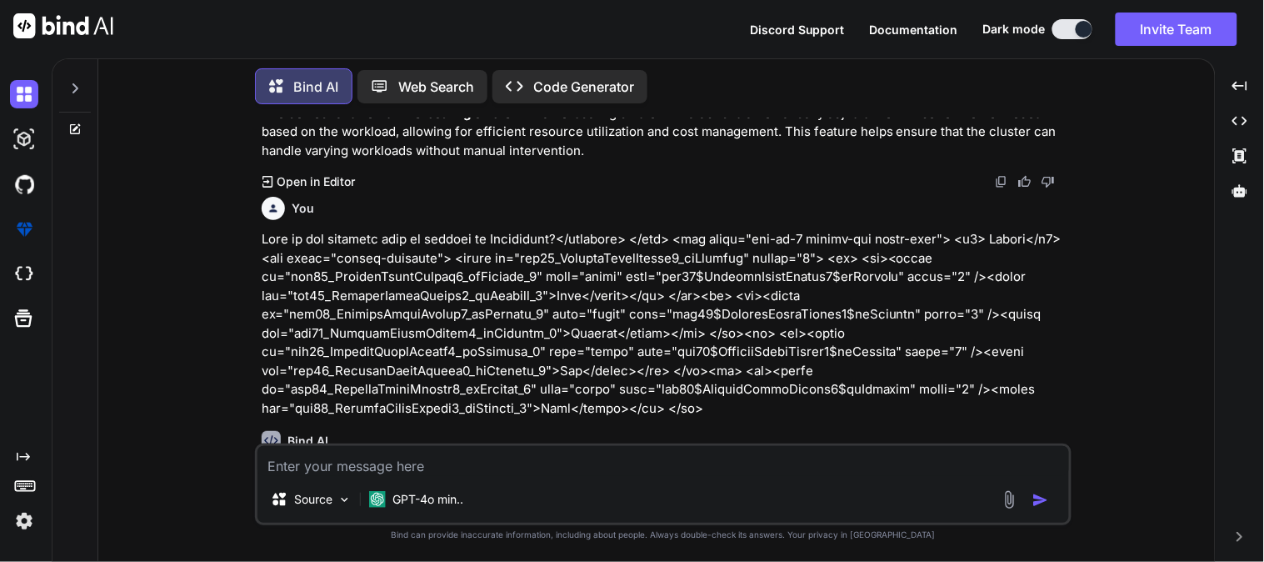
scroll to position [8937, 0]
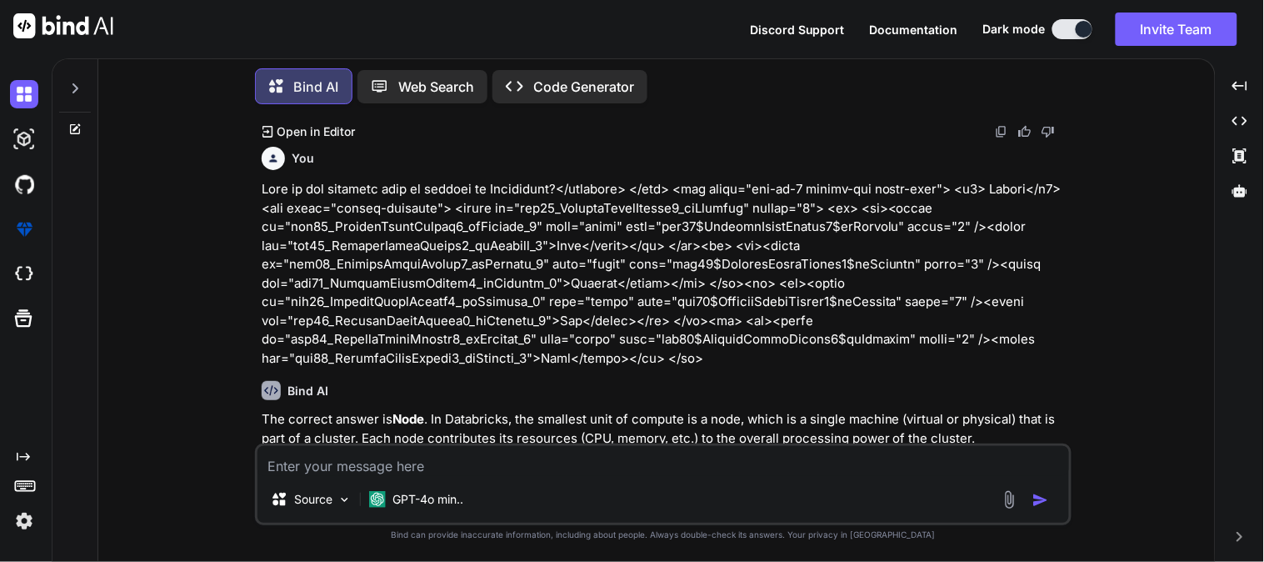
paste textarea "<textarea name="ctl00$ContentPlaceHolder1$lblQuestion" rows="2" cols="20" reado…"
type textarea "<textarea name="ctl00$ContentPlaceHolder1$lblQuestion" rows="2" cols="20" reado…"
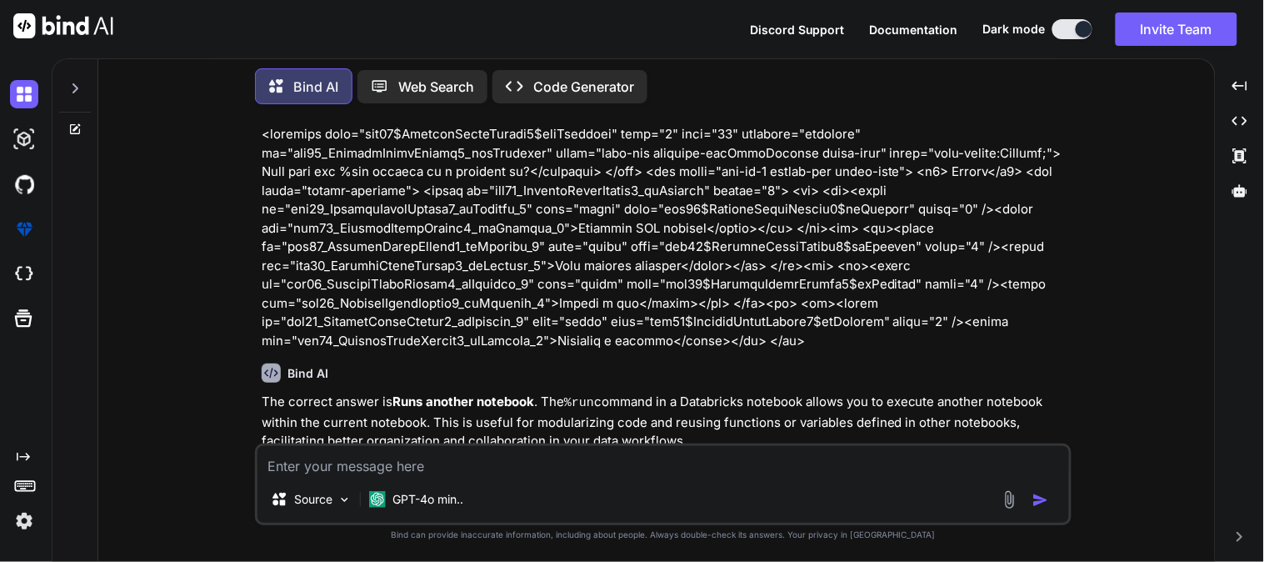
scroll to position [9341, 0]
